Goal: Information Seeking & Learning: Learn about a topic

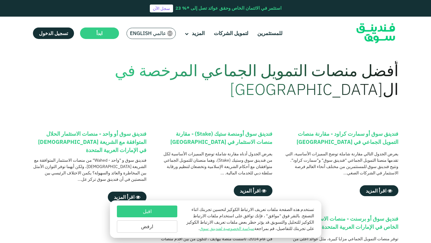
scroll to position [15, 0]
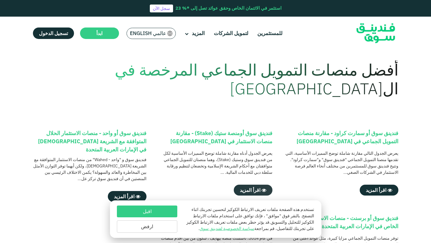
click at [258, 192] on span "اقرأ المزيد" at bounding box center [250, 190] width 21 height 6
